Goal: Navigation & Orientation: Go to known website

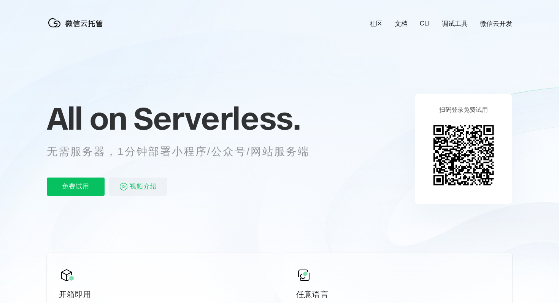
scroll to position [0, 1353]
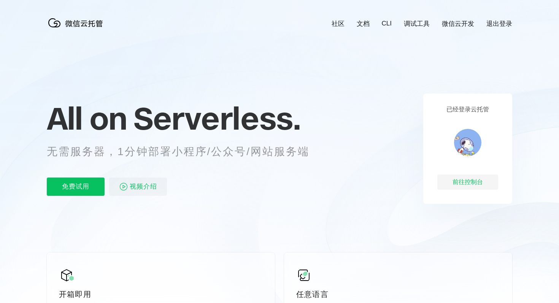
scroll to position [0, 1353]
click at [463, 184] on div "前往控制台" at bounding box center [467, 182] width 61 height 15
click at [468, 185] on div "前往控制台" at bounding box center [467, 182] width 61 height 15
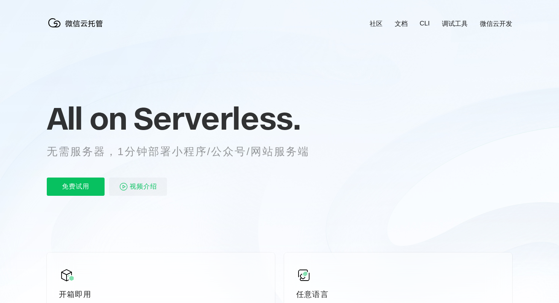
scroll to position [0, 1353]
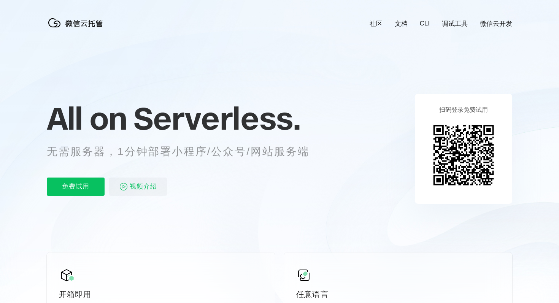
scroll to position [0, 1353]
click at [302, 95] on div "All on Serverless. 无需服务器，1分钟部署小程序/公众号/网站服务端 免费试用 视频介绍" at bounding box center [188, 149] width 282 height 110
